Goal: Task Accomplishment & Management: Use online tool/utility

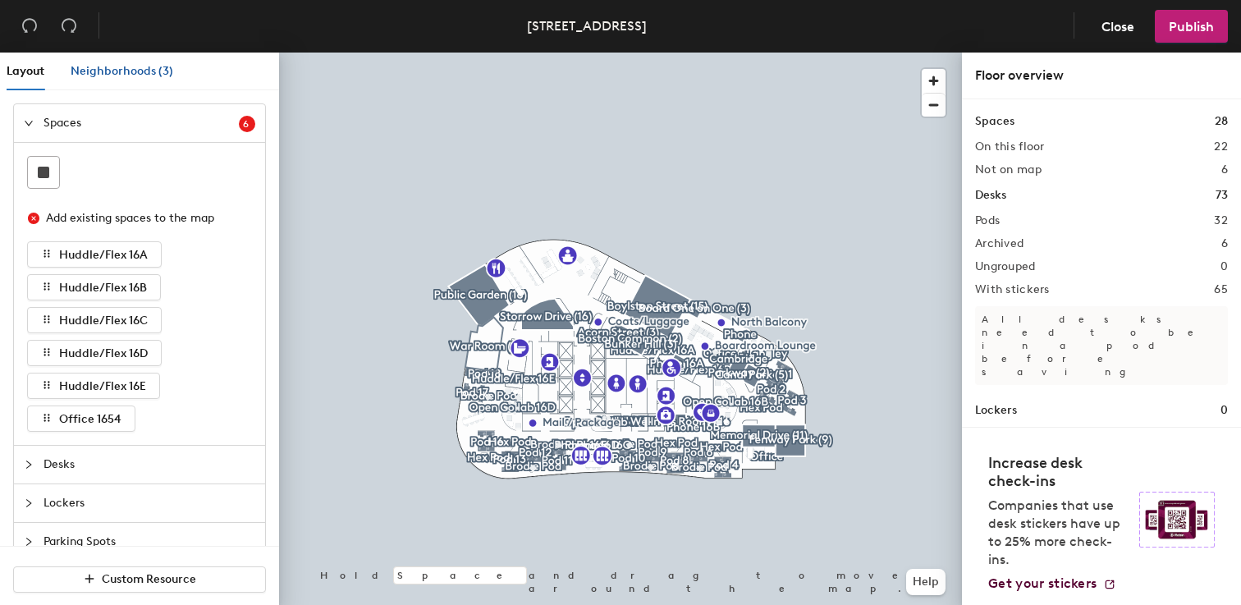
click at [129, 68] on span "Neighborhoods (3)" at bounding box center [122, 71] width 103 height 14
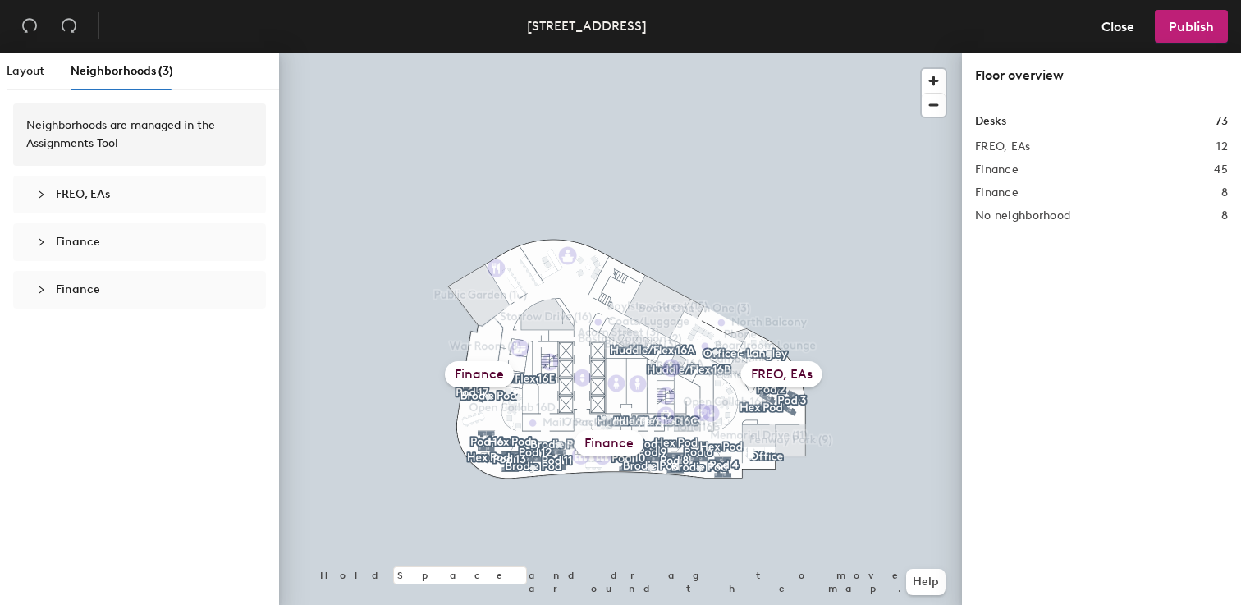
click at [73, 194] on span "FREO, EAs" at bounding box center [83, 194] width 54 height 14
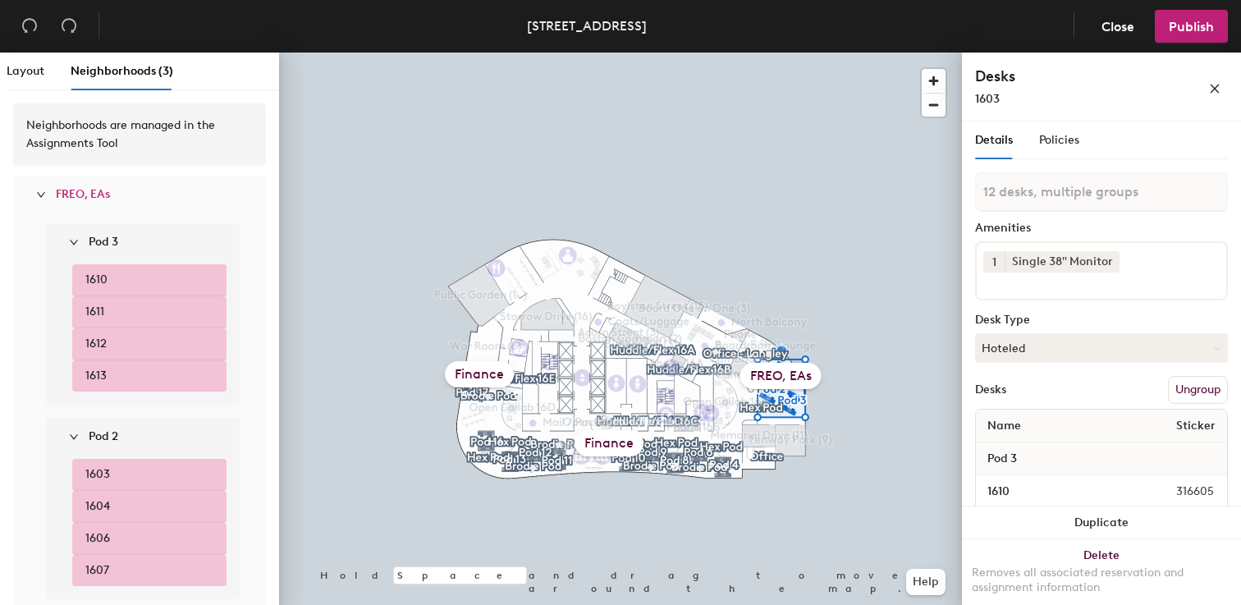
click at [58, 188] on span "FREO, EAs" at bounding box center [83, 194] width 54 height 14
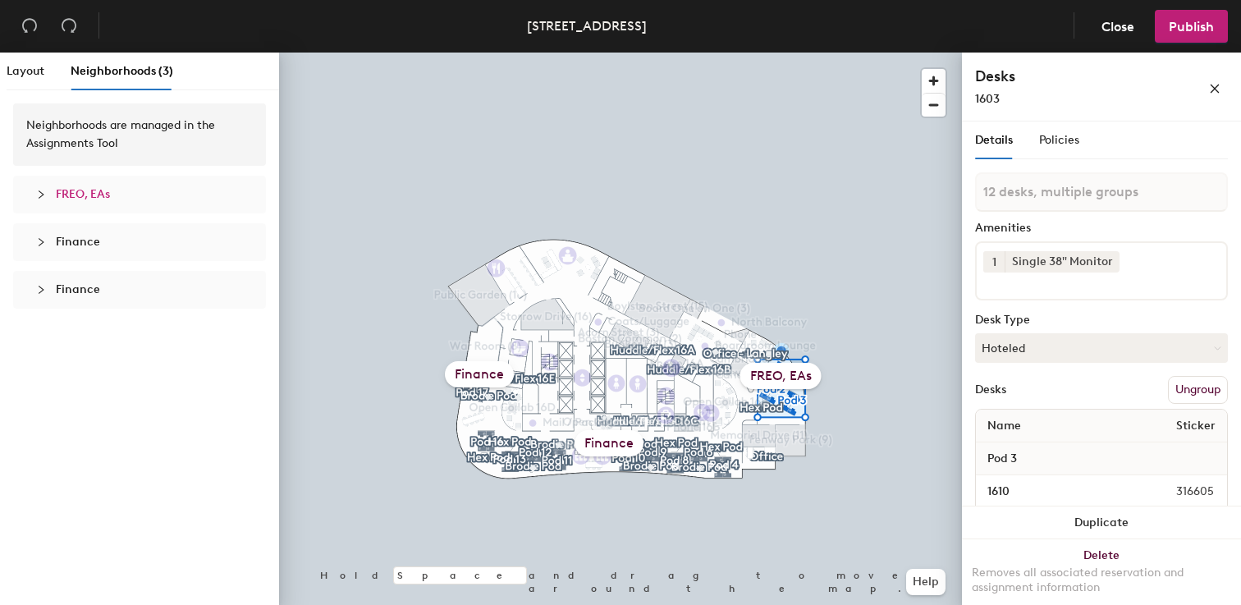
click at [63, 245] on span "Finance" at bounding box center [78, 242] width 44 height 14
type input "45 desks, multiple groups"
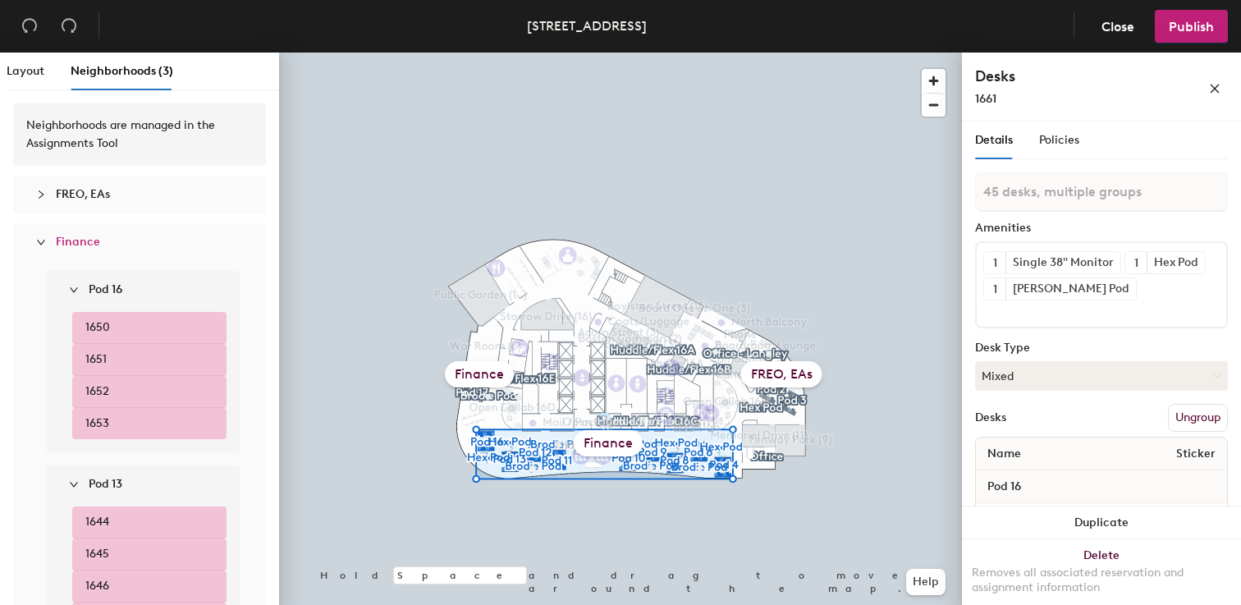
click at [76, 236] on span "Finance" at bounding box center [78, 242] width 44 height 14
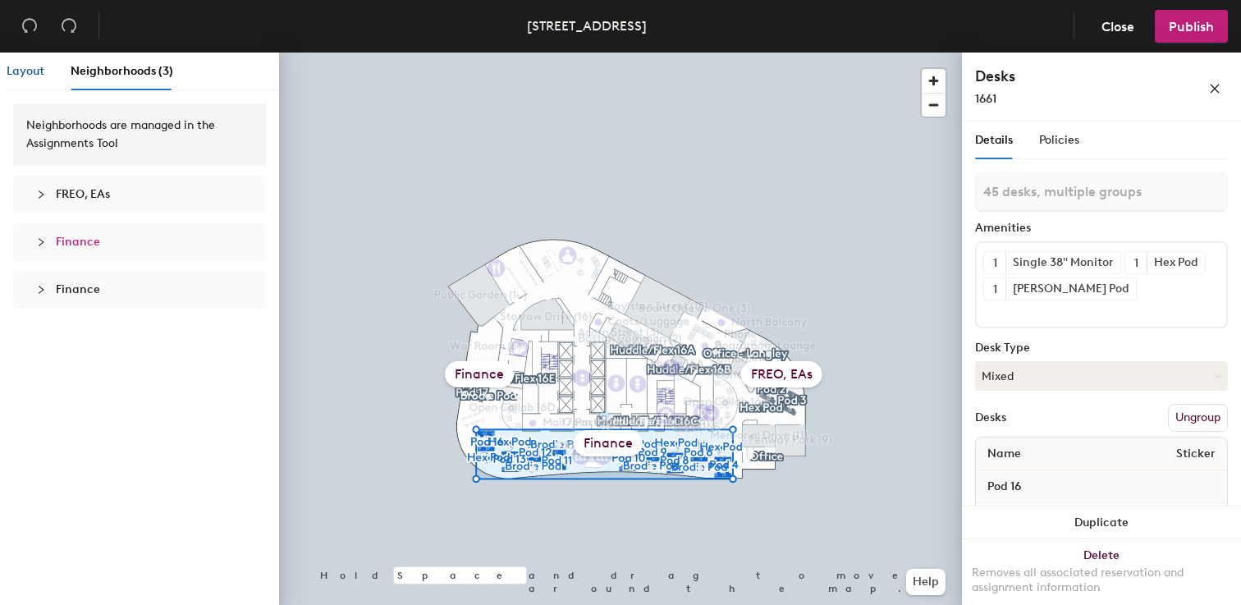
click at [34, 73] on span "Layout" at bounding box center [26, 71] width 38 height 14
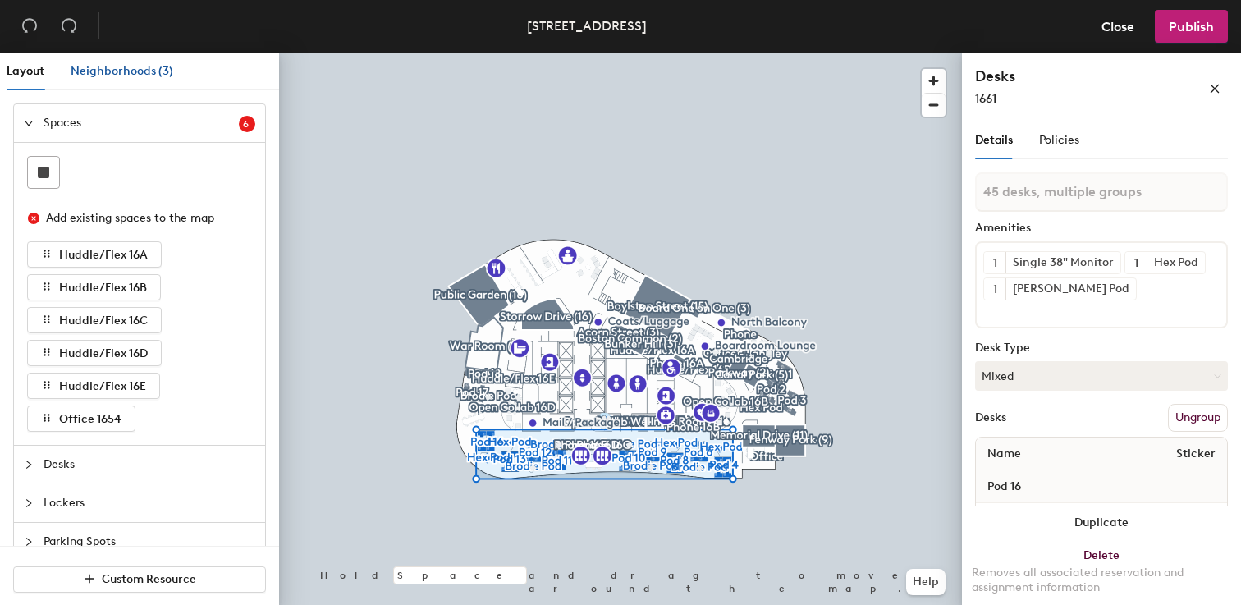
click at [126, 69] on span "Neighborhoods (3)" at bounding box center [122, 71] width 103 height 14
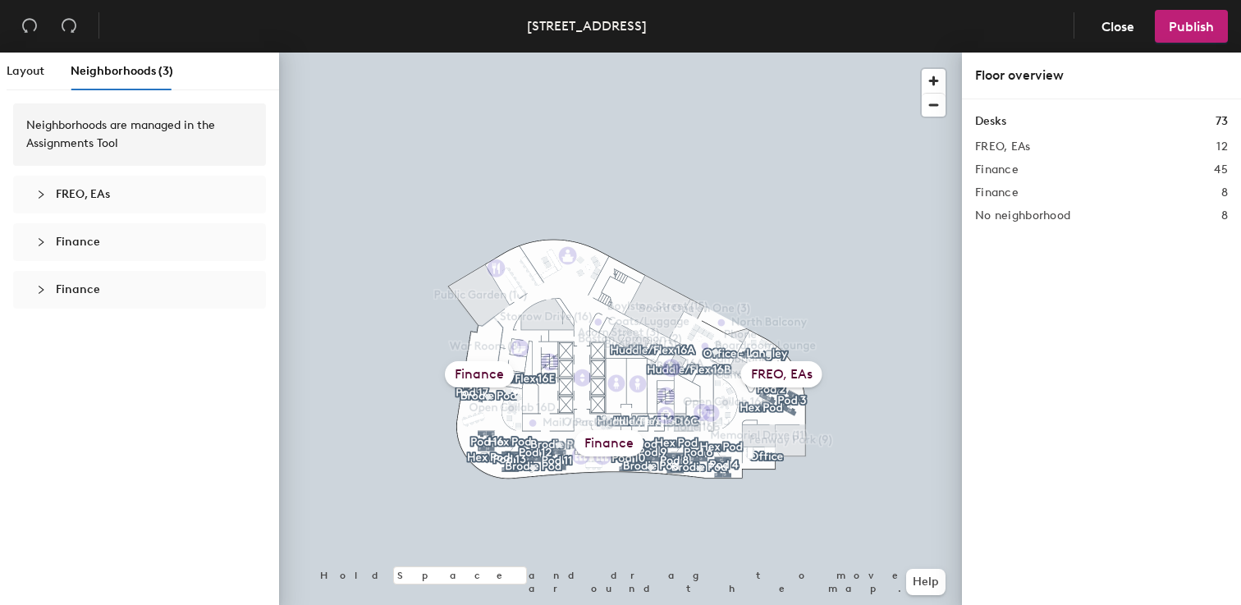
click at [54, 288] on div at bounding box center [46, 290] width 20 height 18
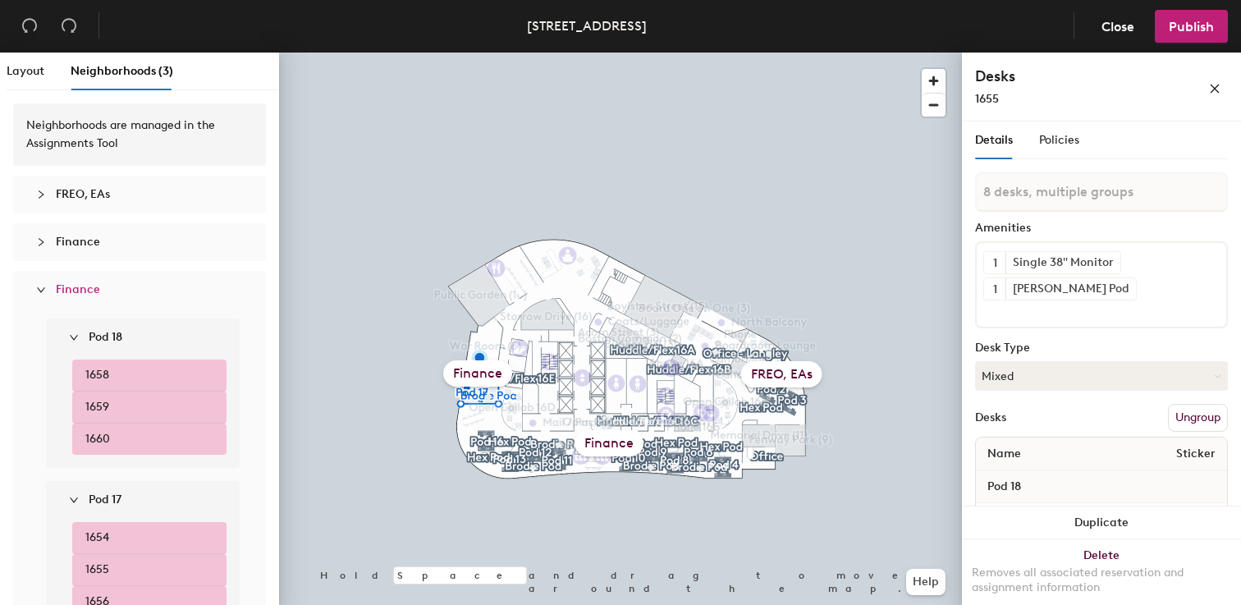
click at [67, 291] on span "Finance" at bounding box center [78, 289] width 44 height 14
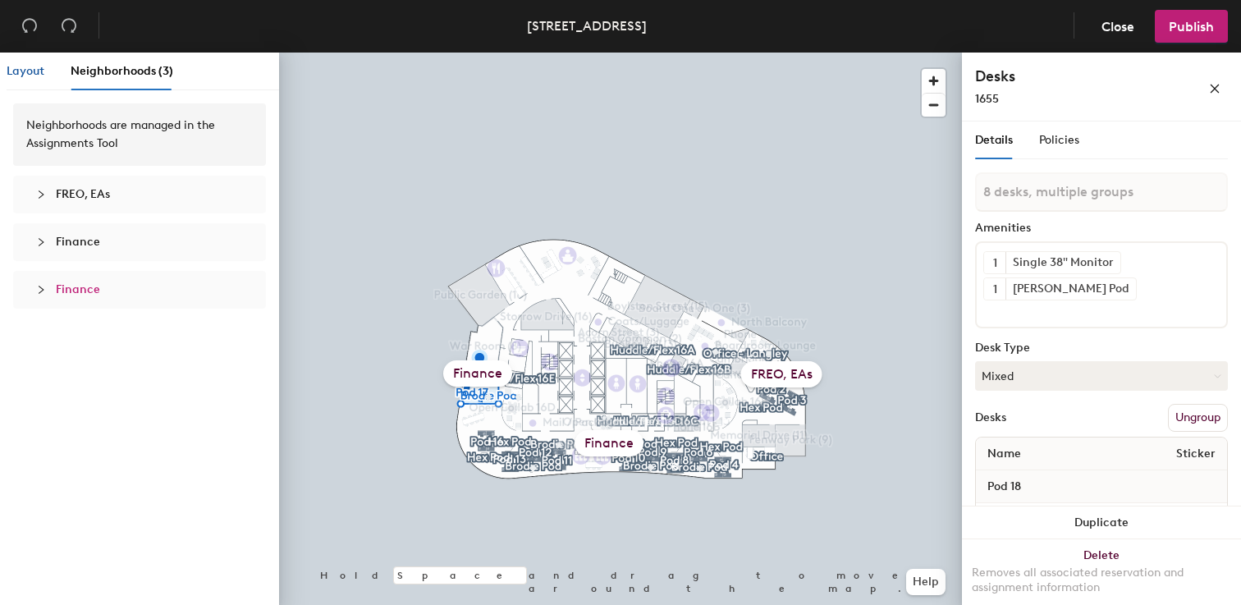
click at [28, 71] on span "Layout" at bounding box center [26, 71] width 38 height 14
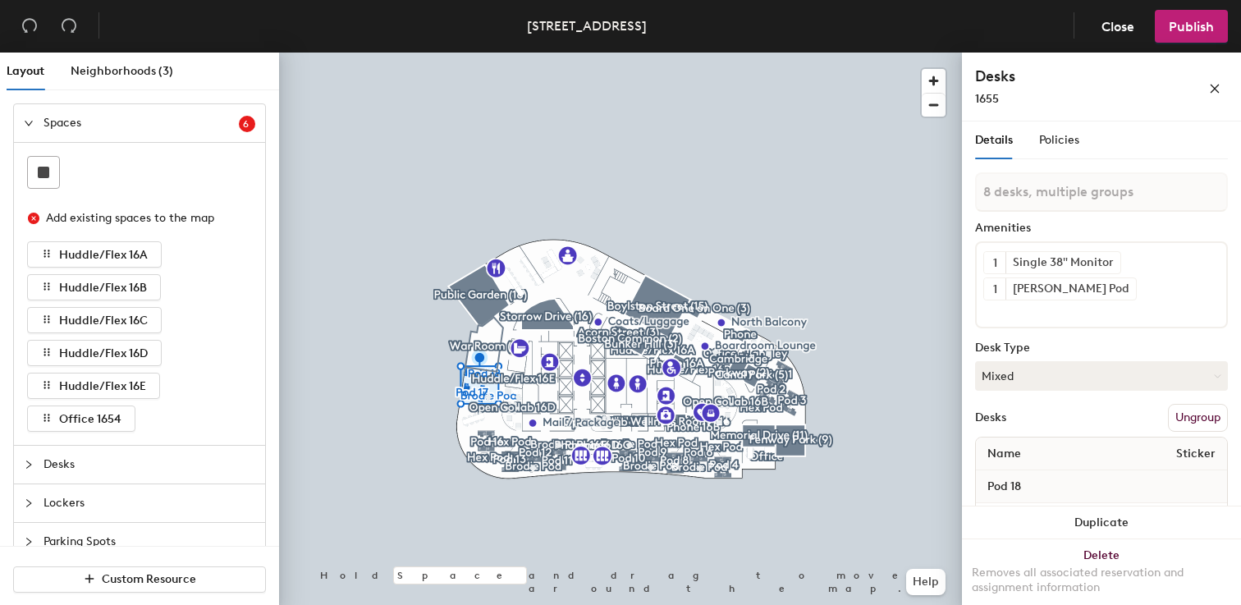
click at [62, 121] on span "Spaces" at bounding box center [140, 123] width 195 height 38
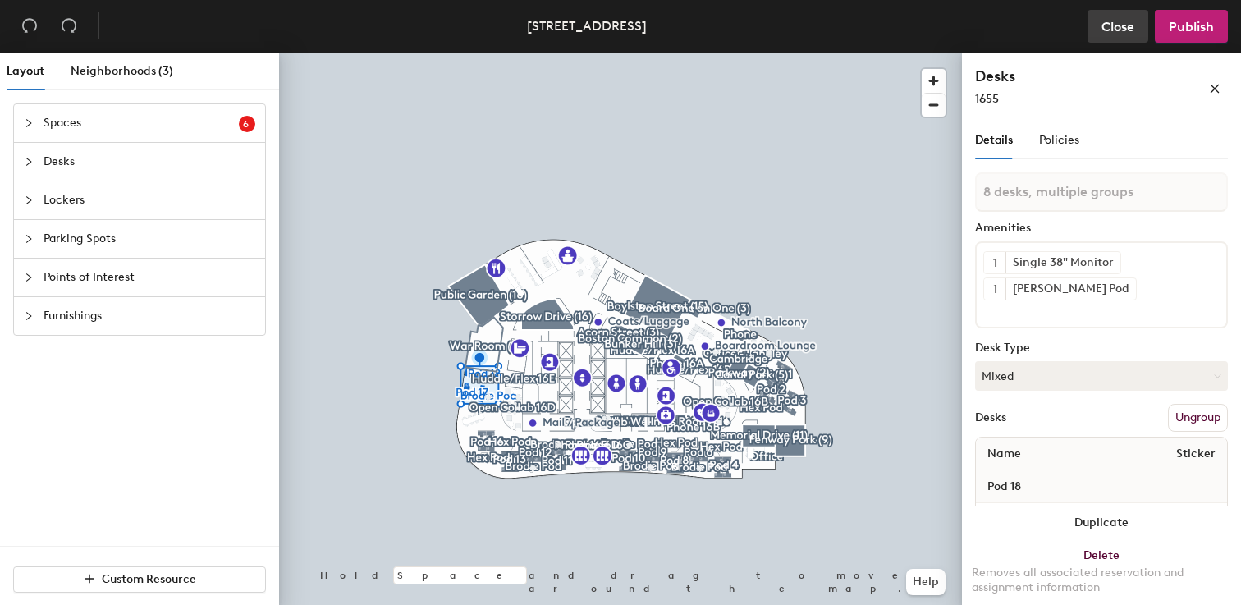
click at [1101, 25] on span "Close" at bounding box center [1117, 27] width 33 height 16
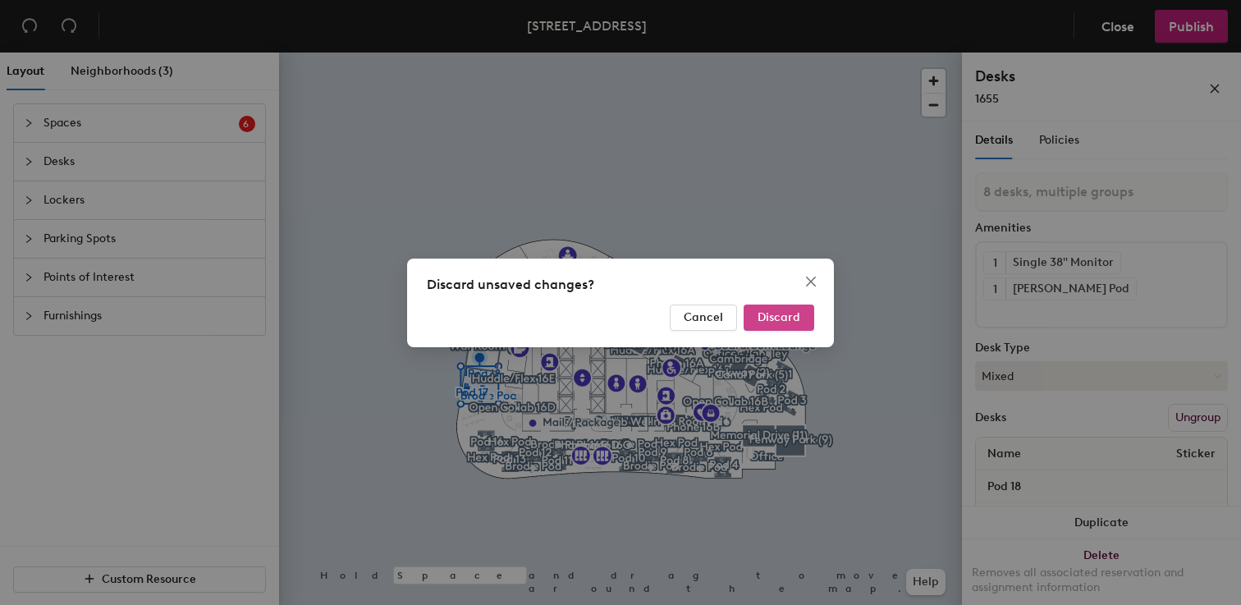
click at [797, 316] on span "Discard" at bounding box center [778, 317] width 43 height 14
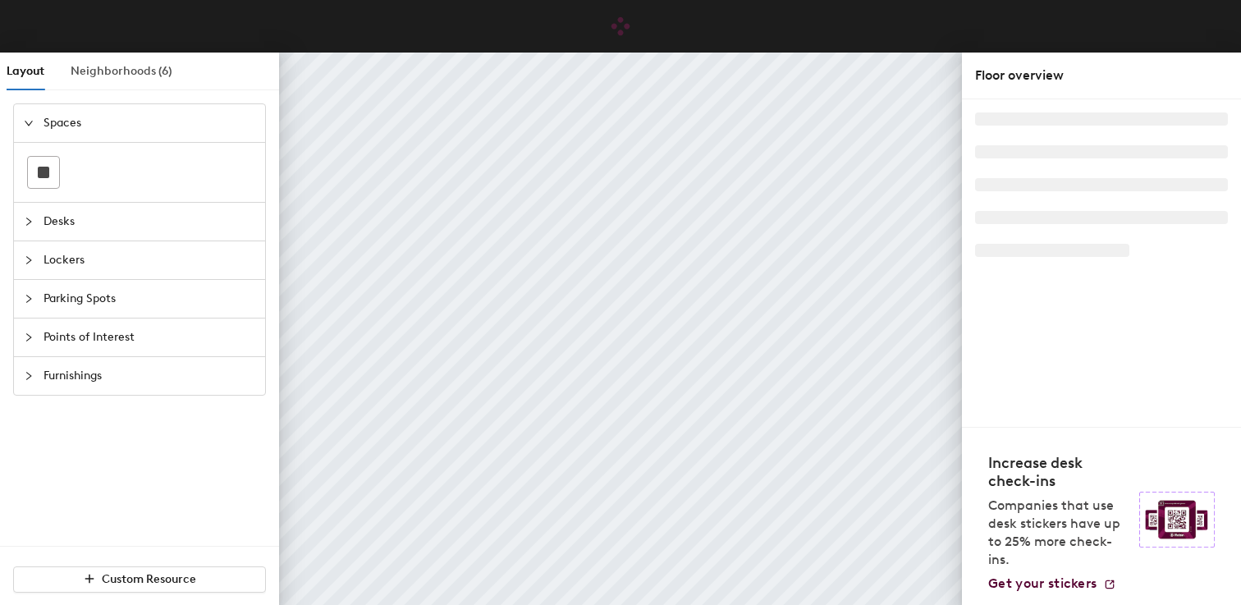
click at [140, 83] on div "Neighborhoods (6)" at bounding box center [122, 72] width 102 height 38
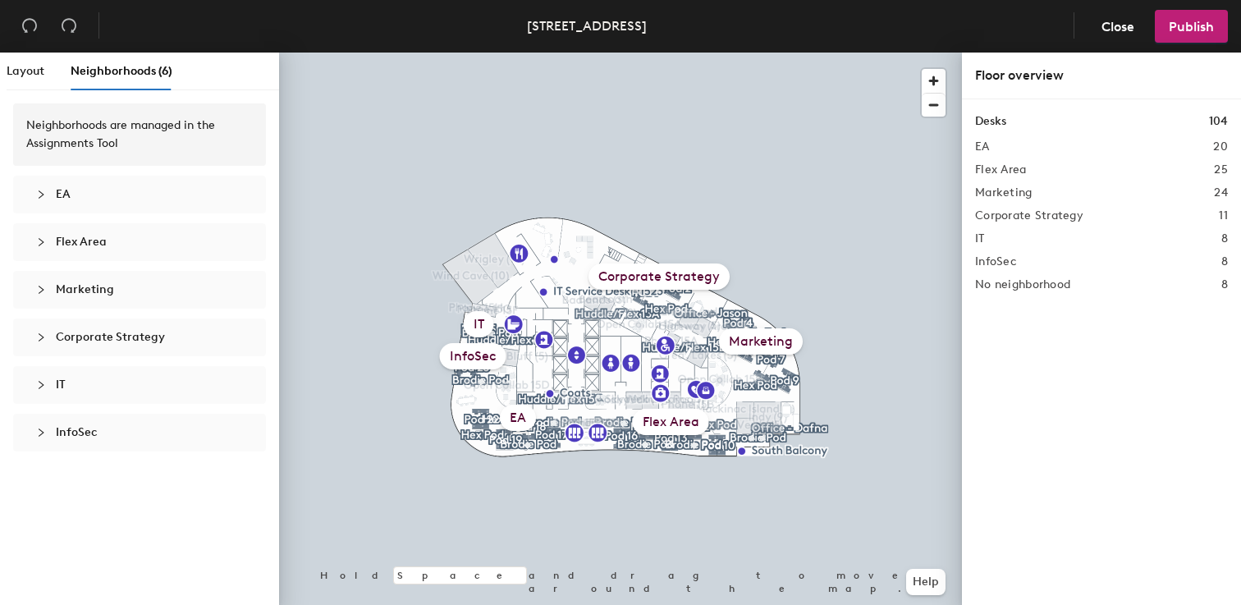
click at [59, 205] on div "EA" at bounding box center [139, 195] width 226 height 38
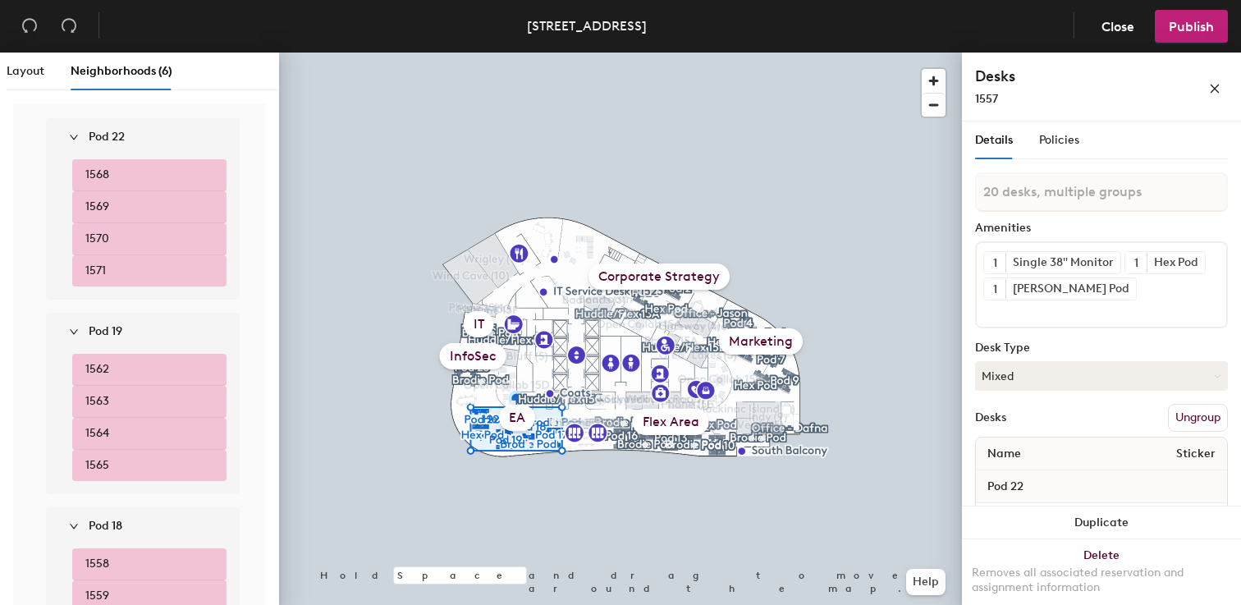
scroll to position [113, 0]
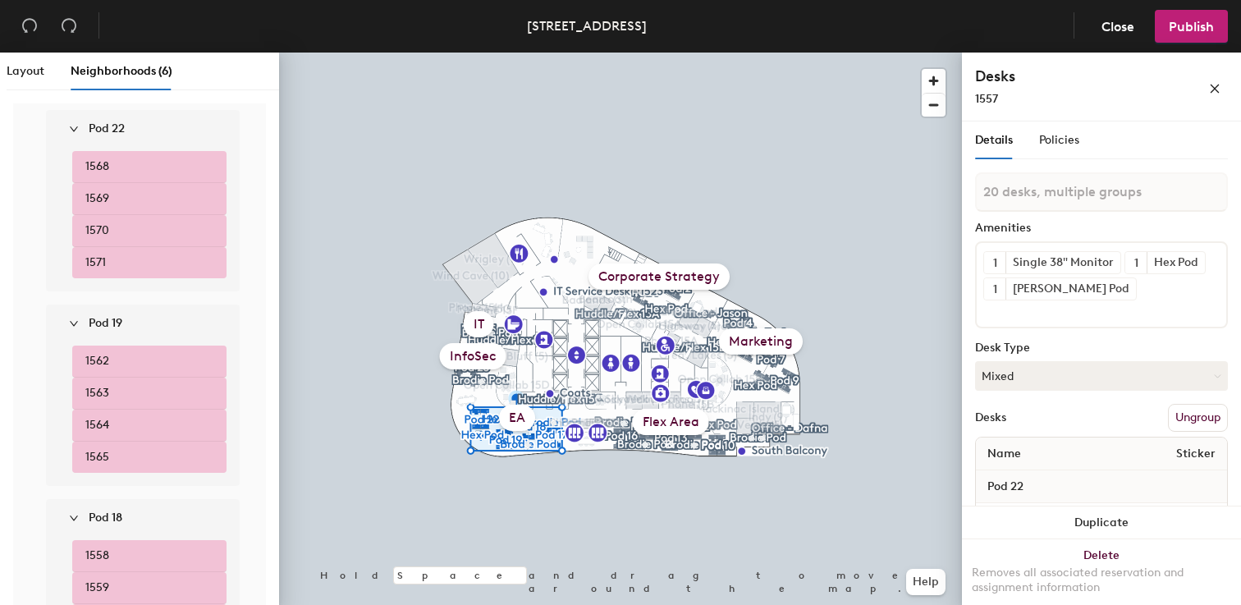
click at [150, 160] on li "1568" at bounding box center [149, 167] width 154 height 32
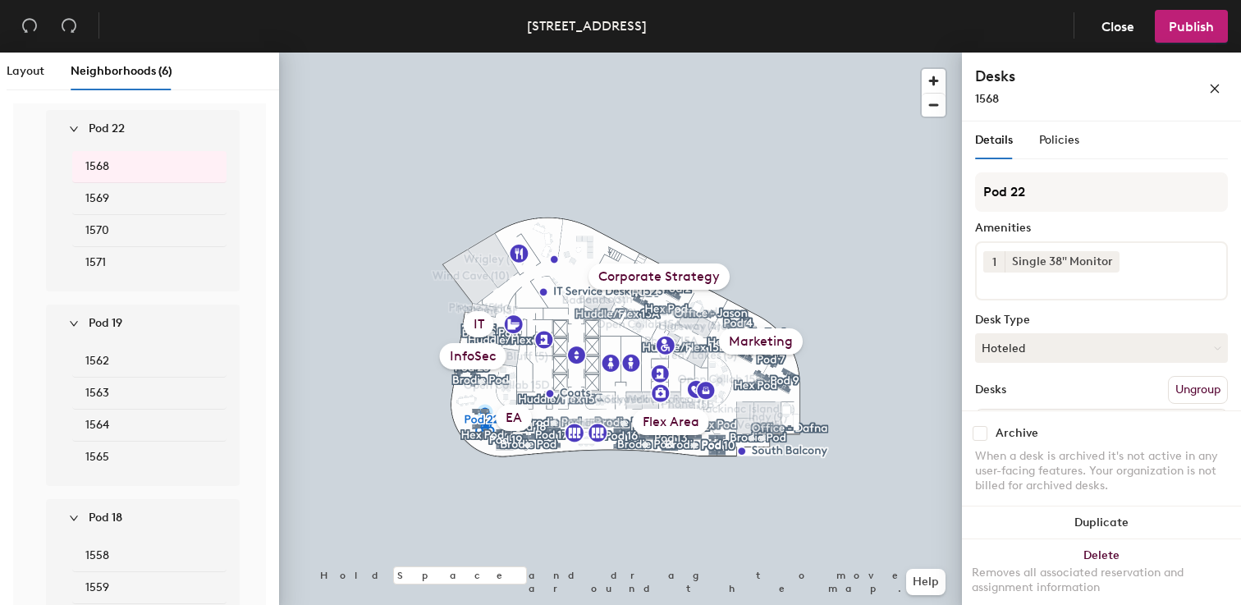
click at [160, 196] on li "1569" at bounding box center [149, 199] width 154 height 32
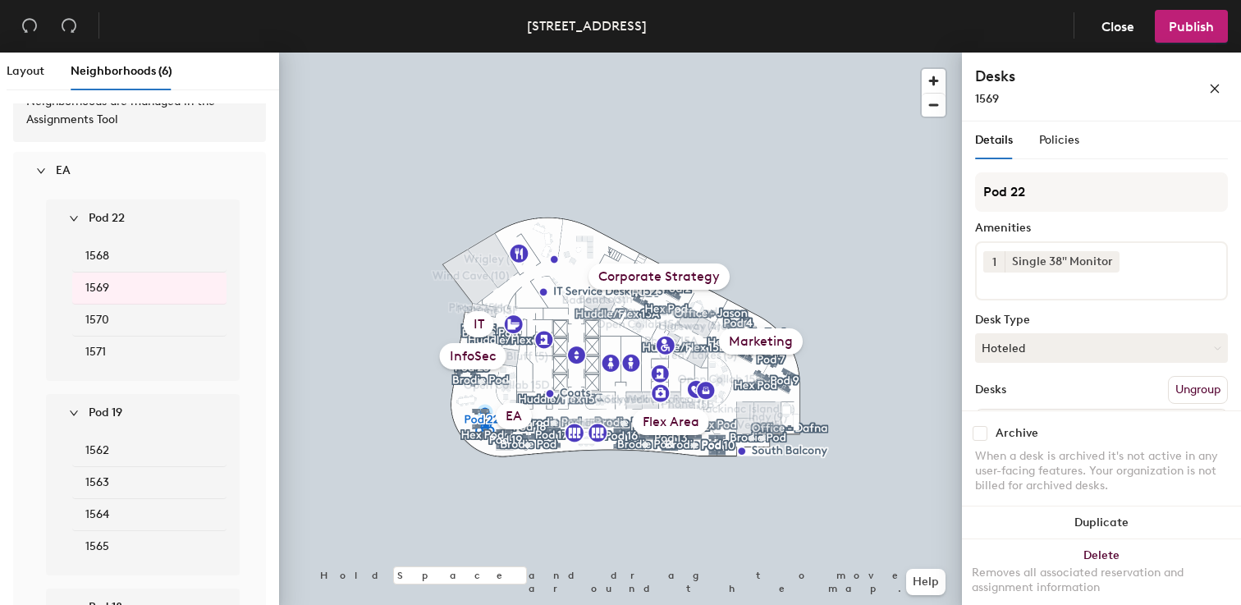
scroll to position [2, 0]
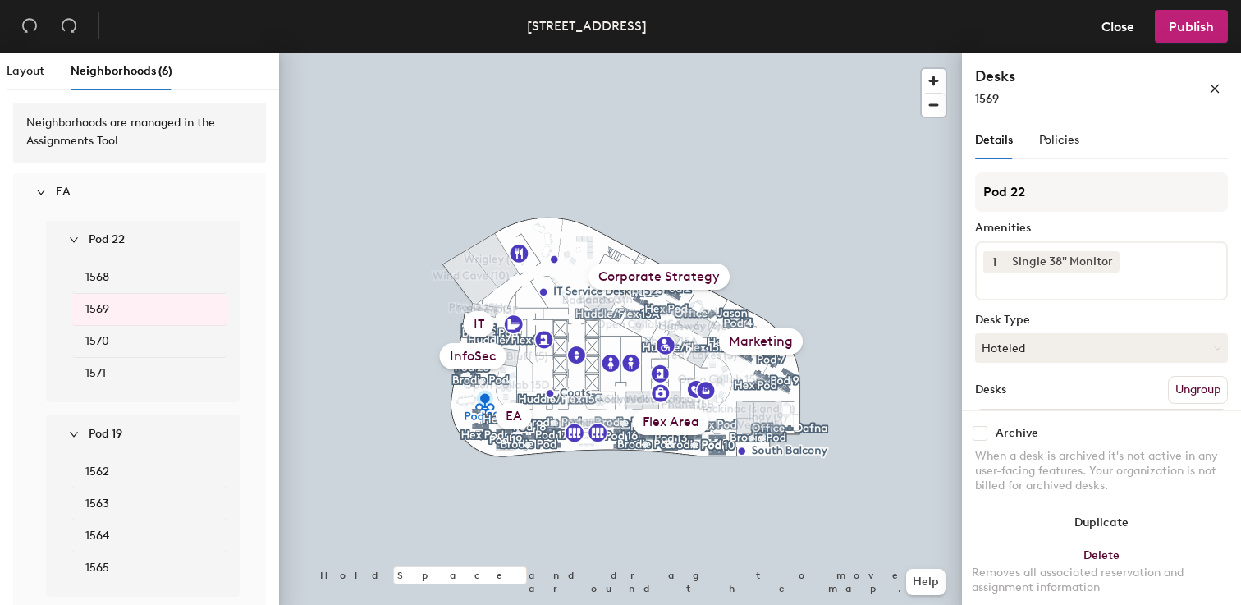
click at [85, 249] on div "Pod 22" at bounding box center [149, 240] width 181 height 38
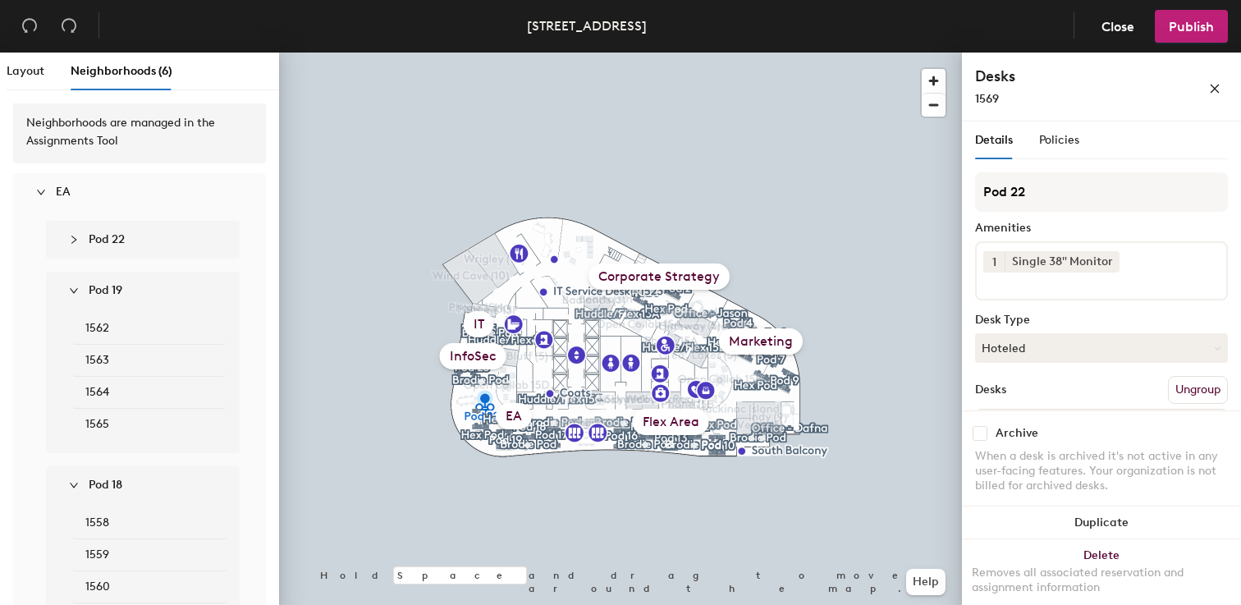
click at [65, 195] on span "EA" at bounding box center [63, 192] width 15 height 14
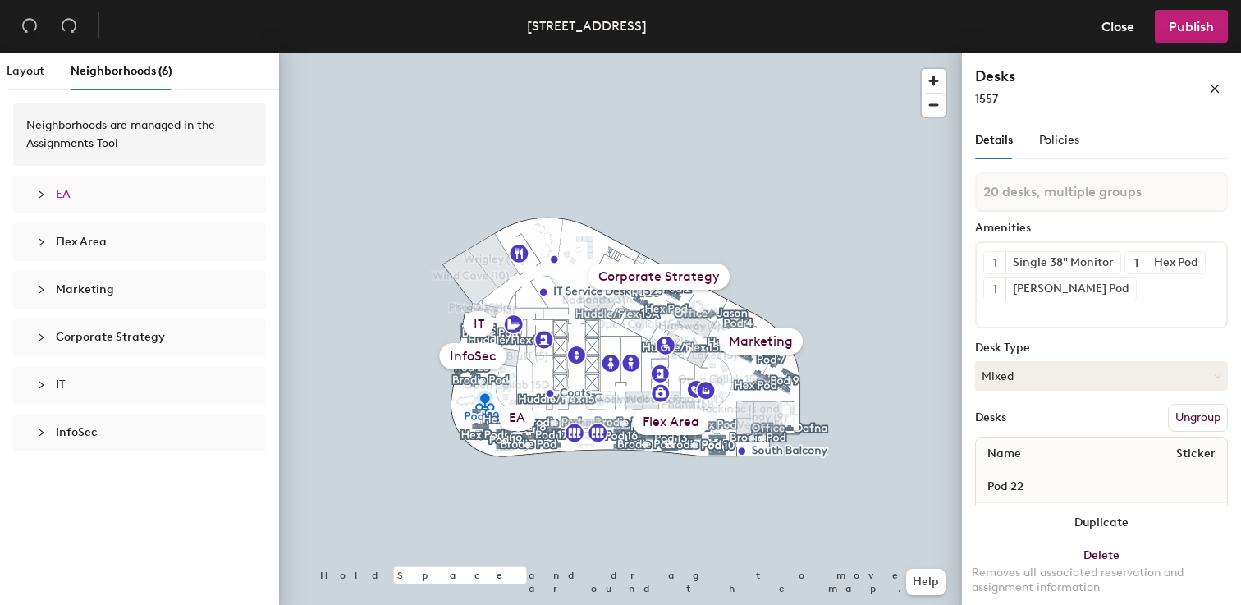
scroll to position [0, 0]
click at [39, 192] on icon "collapsed" at bounding box center [41, 195] width 10 height 10
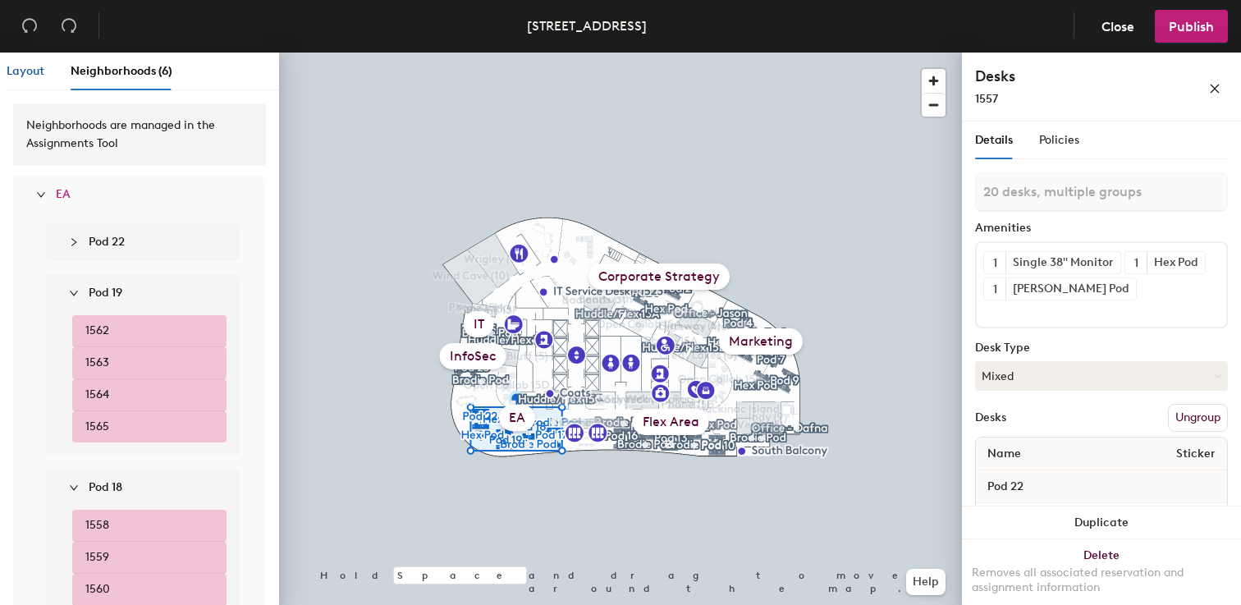
click at [29, 70] on span "Layout" at bounding box center [26, 71] width 38 height 14
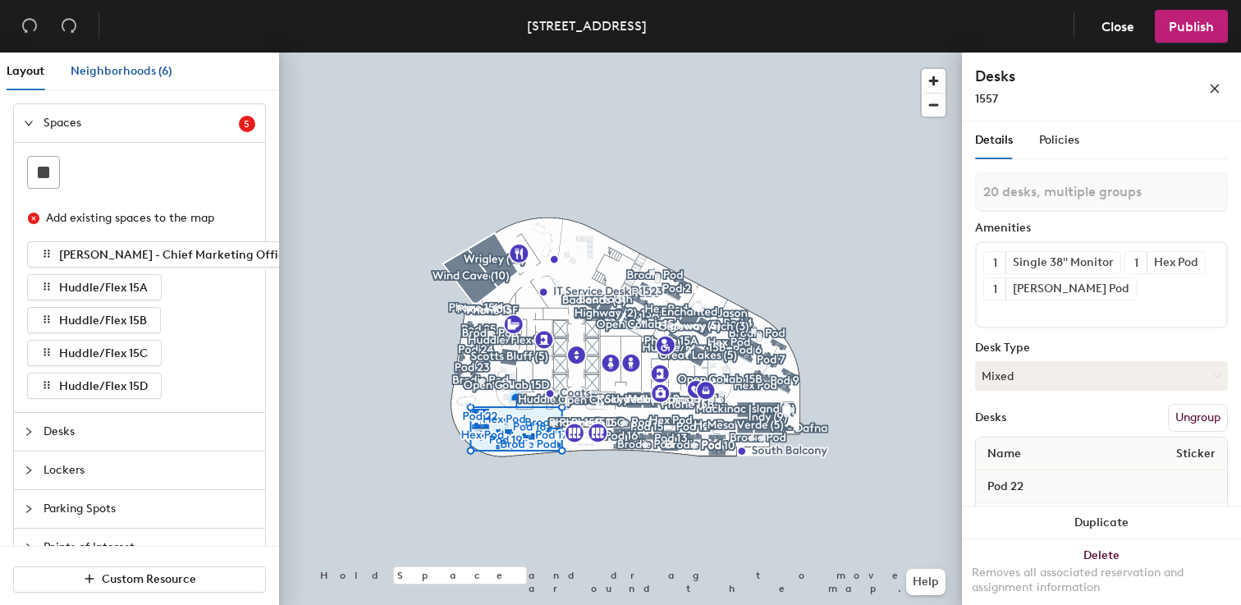
click at [122, 75] on span "Neighborhoods (6)" at bounding box center [122, 71] width 102 height 14
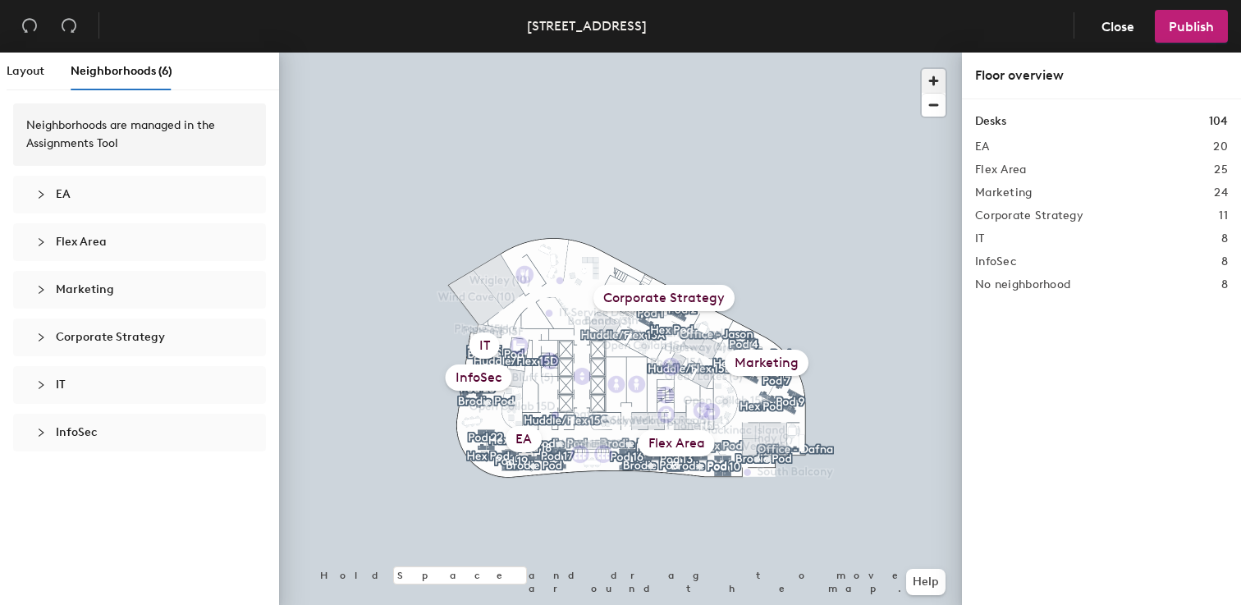
click at [936, 85] on span "button" at bounding box center [934, 81] width 24 height 24
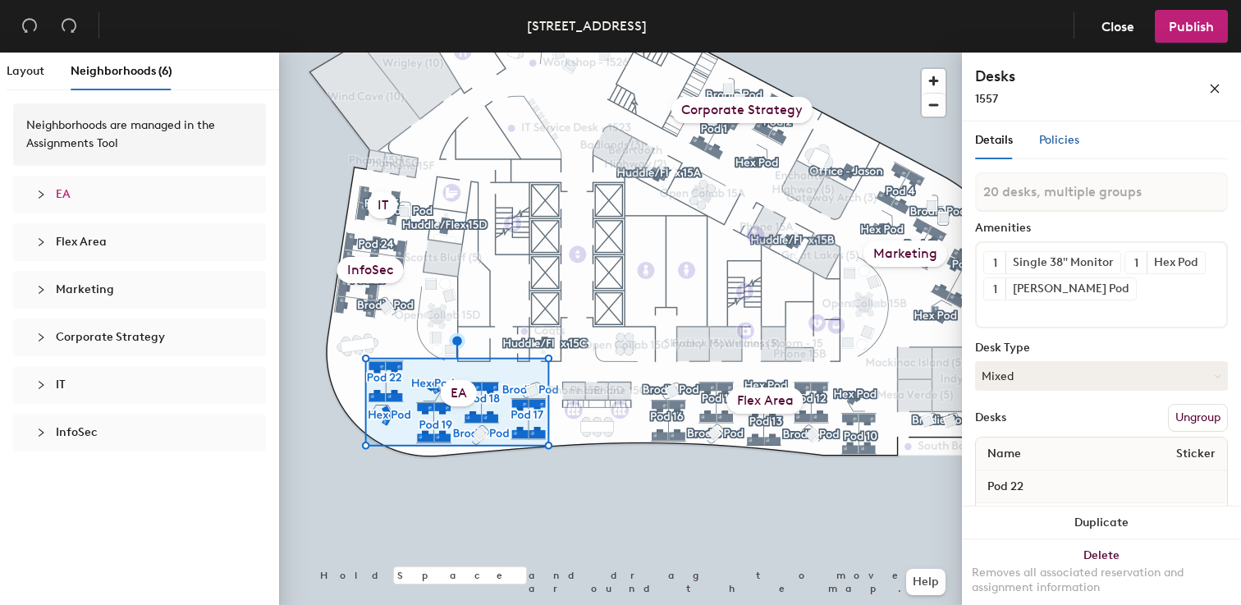
click at [1046, 136] on span "Policies" at bounding box center [1059, 140] width 40 height 14
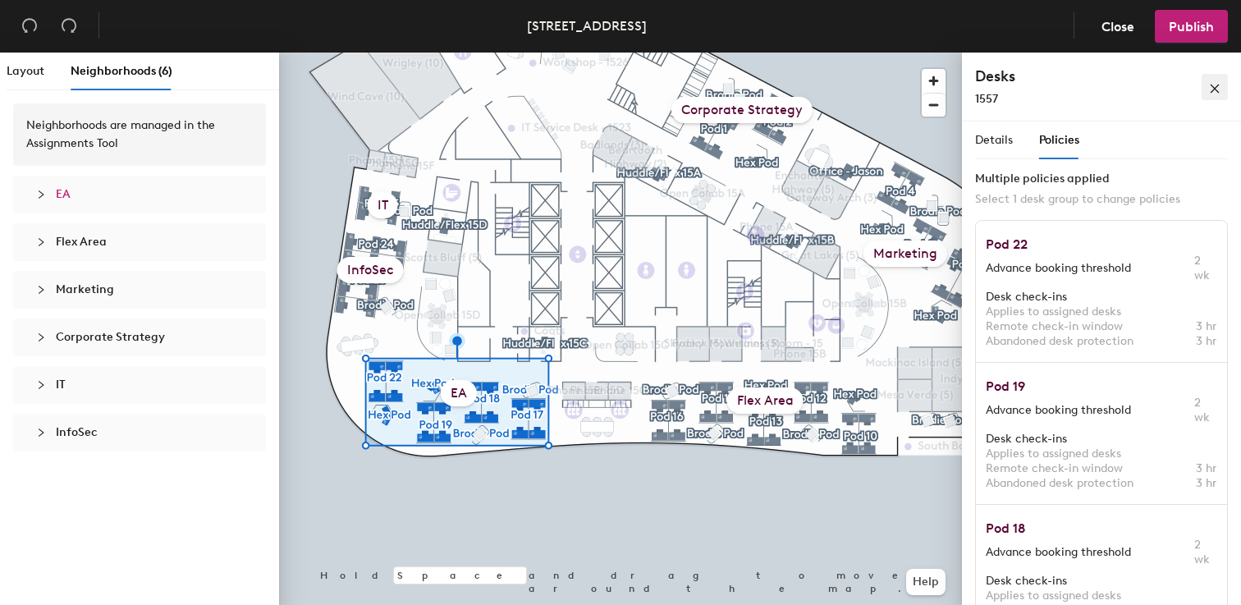
click at [1215, 89] on icon "close" at bounding box center [1214, 88] width 11 height 11
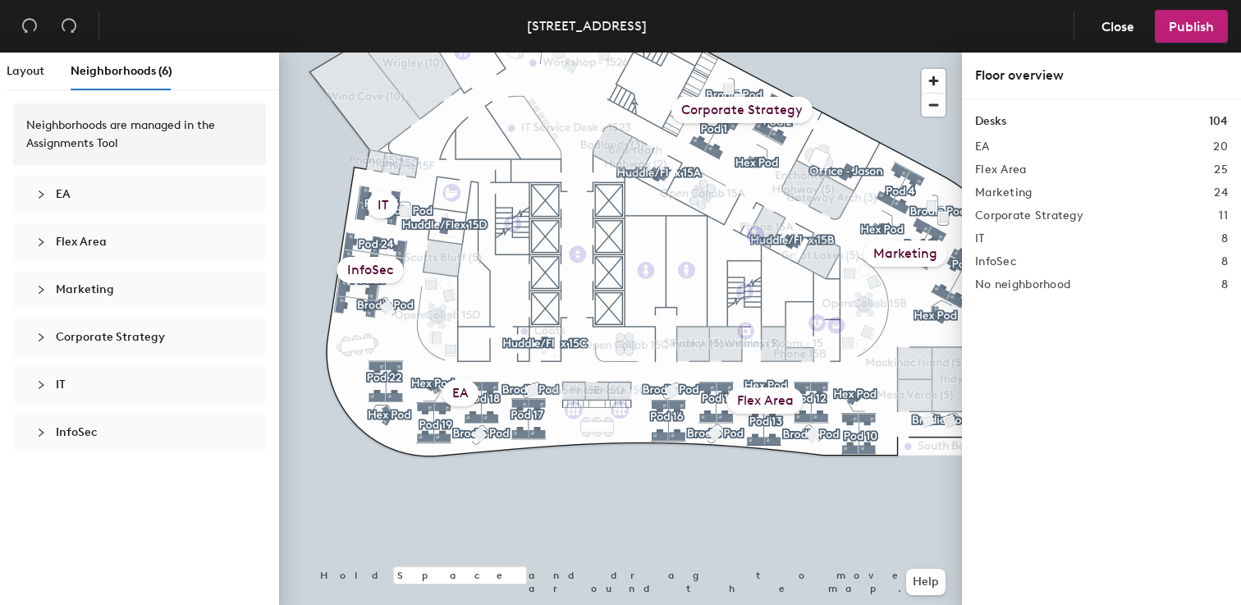
click at [52, 185] on div "EA" at bounding box center [139, 195] width 226 height 38
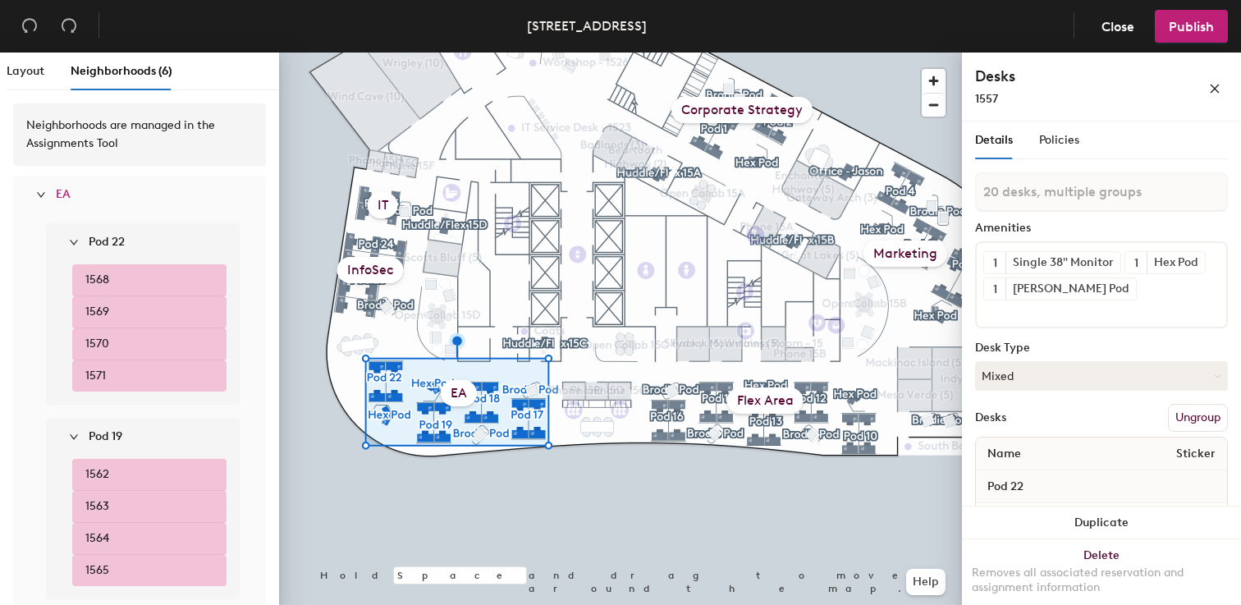
scroll to position [1051, 0]
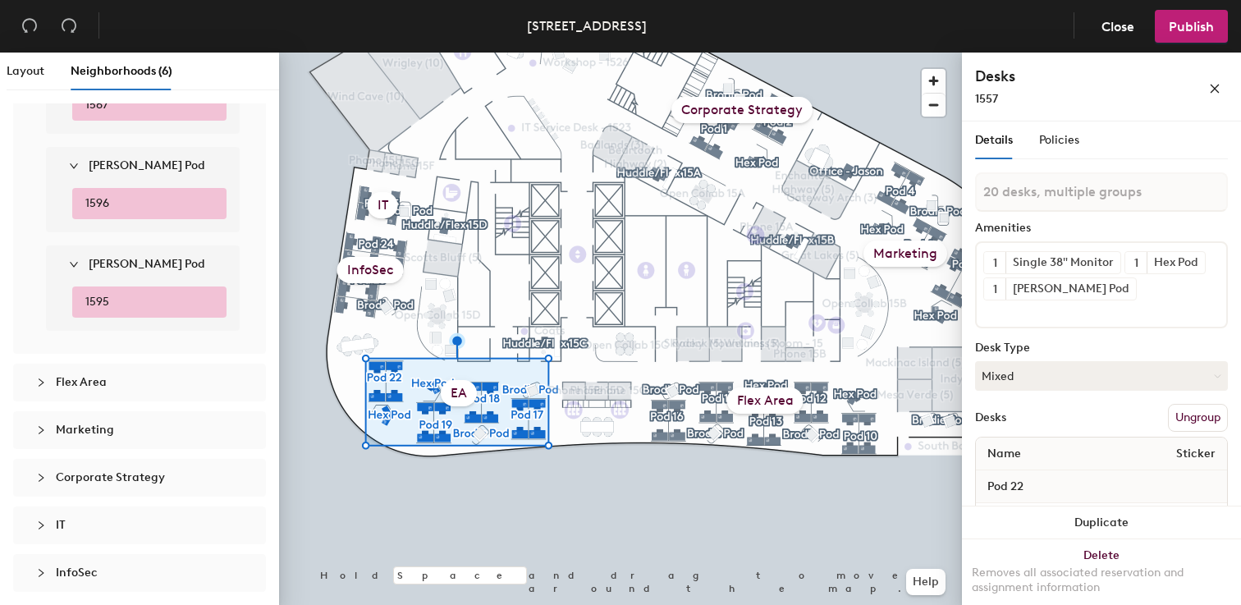
click at [74, 382] on span "Flex Area" at bounding box center [81, 382] width 51 height 14
type input "25 desks, multiple groups"
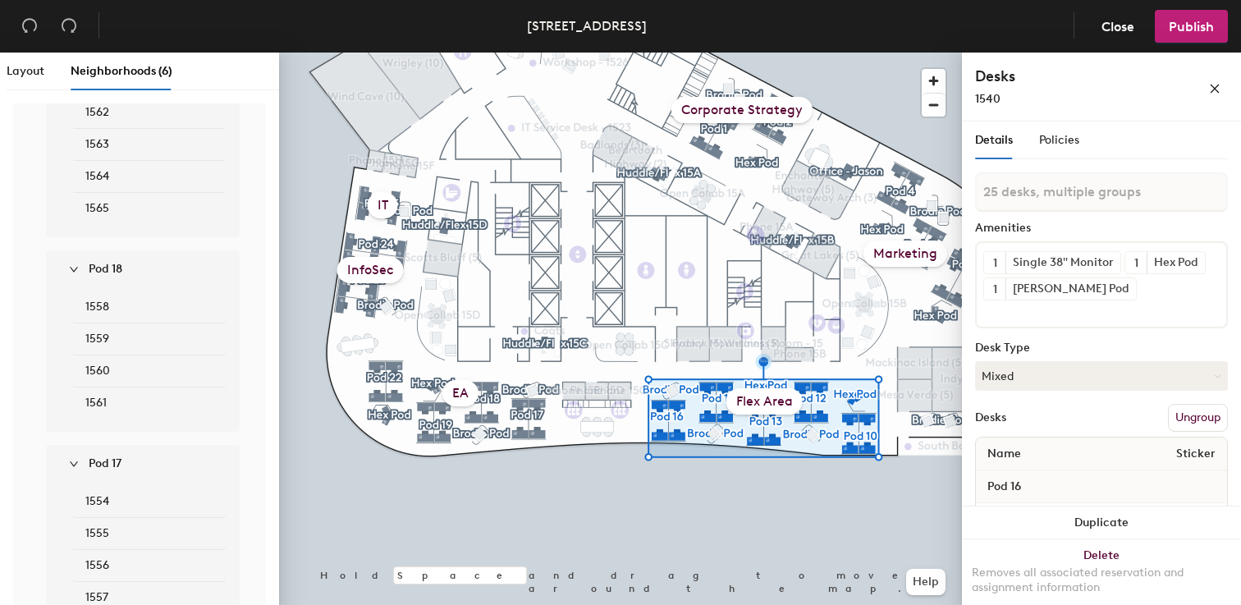
scroll to position [0, 0]
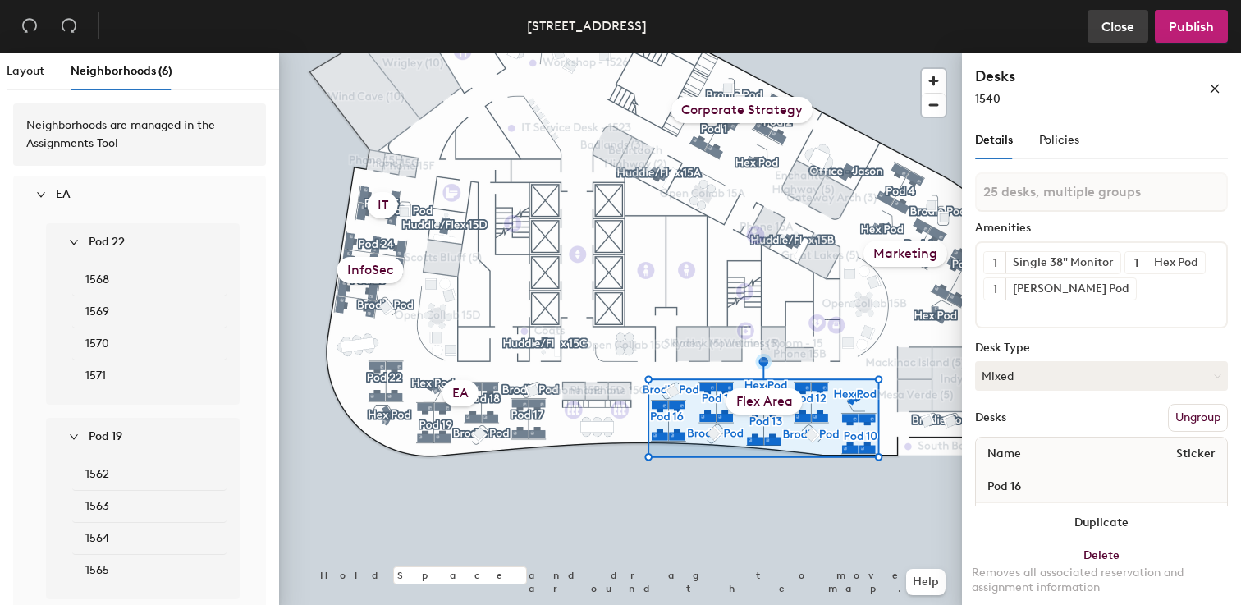
click at [1111, 32] on span "Close" at bounding box center [1117, 27] width 33 height 16
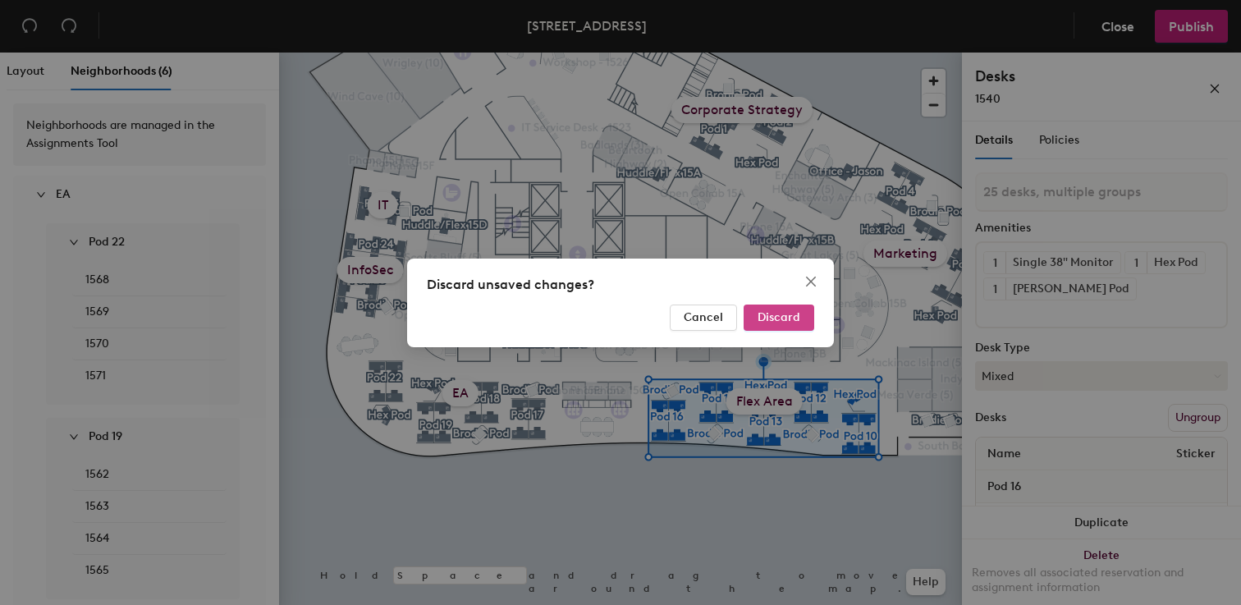
click at [794, 313] on span "Discard" at bounding box center [778, 317] width 43 height 14
